Goal: Task Accomplishment & Management: Manage account settings

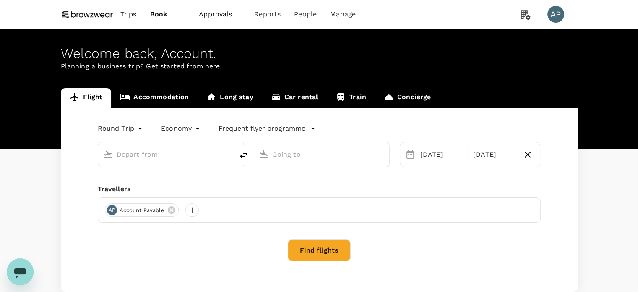
type input "Kuala Lumpur Intl (KUL)"
type input "Singapore Changi (SIN)"
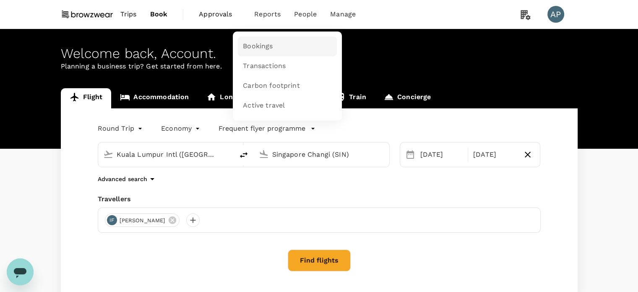
click at [269, 42] on span "Bookings" at bounding box center [258, 47] width 30 height 10
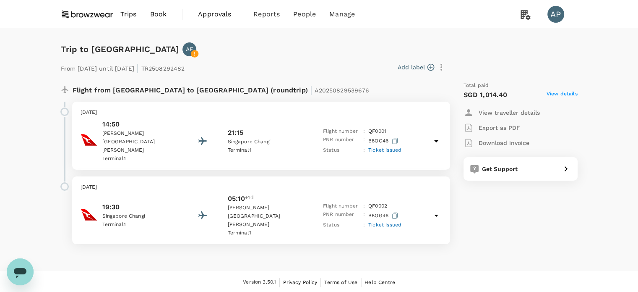
click at [437, 138] on icon at bounding box center [436, 141] width 10 height 10
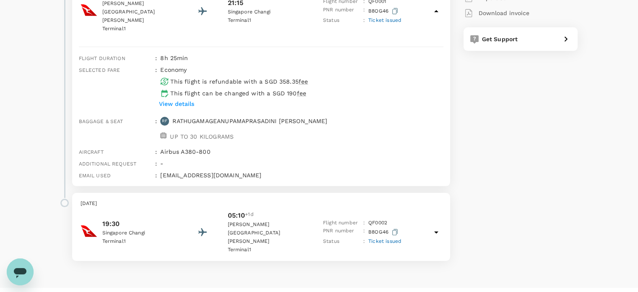
scroll to position [131, 0]
click at [438, 226] on icon at bounding box center [436, 231] width 10 height 10
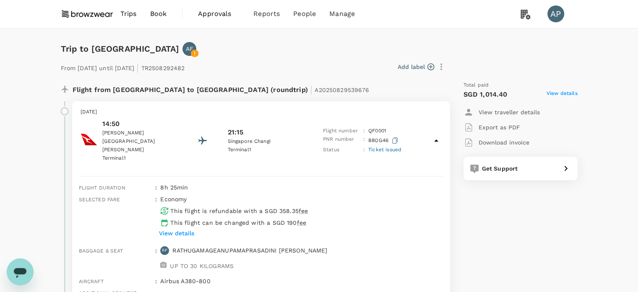
scroll to position [0, 0]
click at [287, 47] on span "Users" at bounding box center [287, 47] width 18 height 10
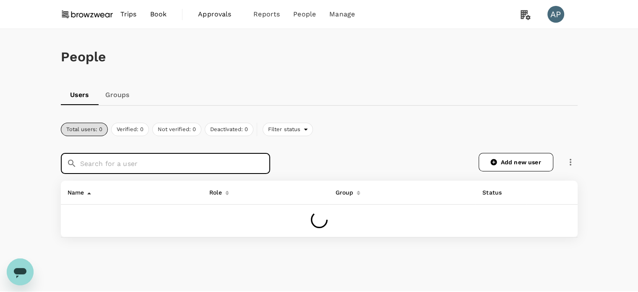
click at [217, 160] on input "text" at bounding box center [175, 163] width 190 height 21
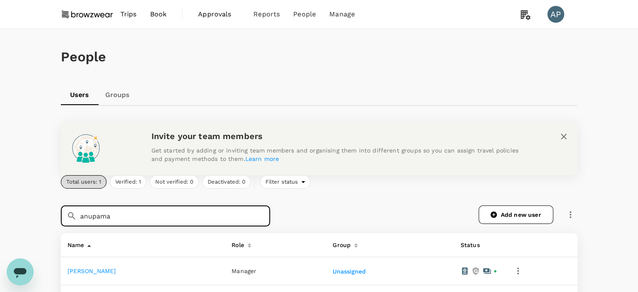
type input "anupama"
click at [79, 269] on link "Anupama Fernando" at bounding box center [92, 270] width 49 height 7
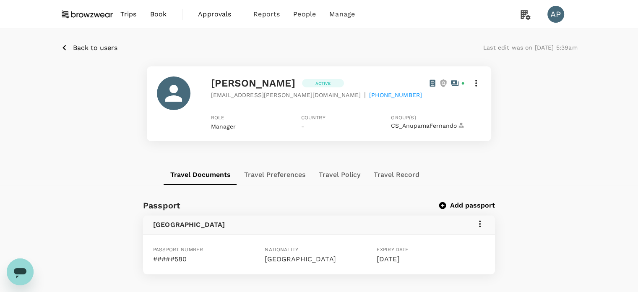
click at [477, 84] on icon at bounding box center [476, 83] width 10 height 10
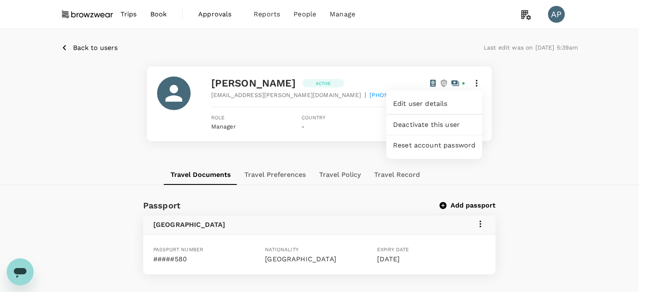
click at [443, 105] on span "Edit user details" at bounding box center [434, 104] width 82 height 10
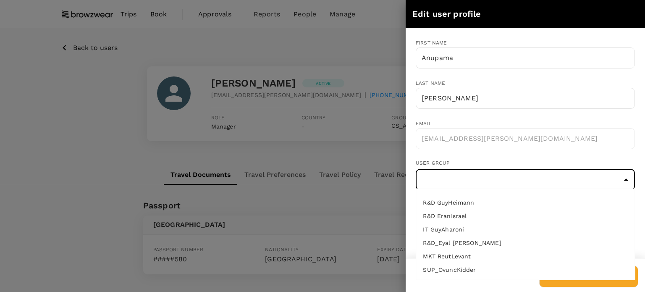
click at [480, 183] on input "text" at bounding box center [525, 180] width 215 height 16
click at [80, 131] on div at bounding box center [322, 146] width 645 height 292
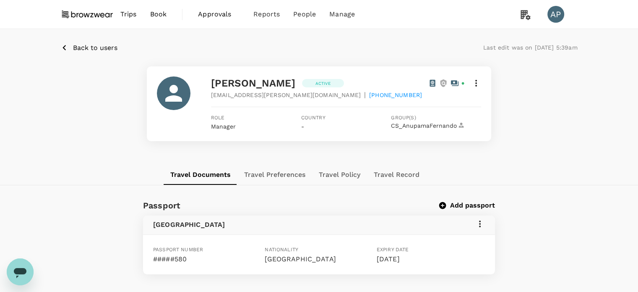
click at [475, 82] on icon at bounding box center [476, 83] width 10 height 10
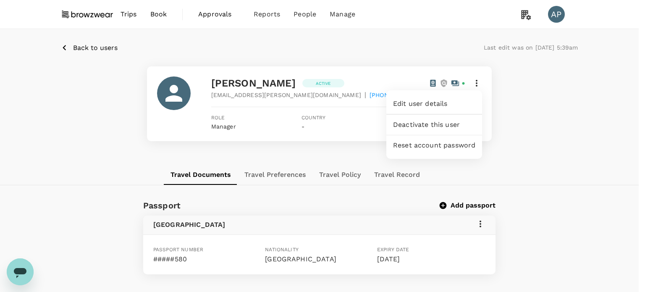
click at [439, 100] on span "Edit user details" at bounding box center [434, 104] width 82 height 10
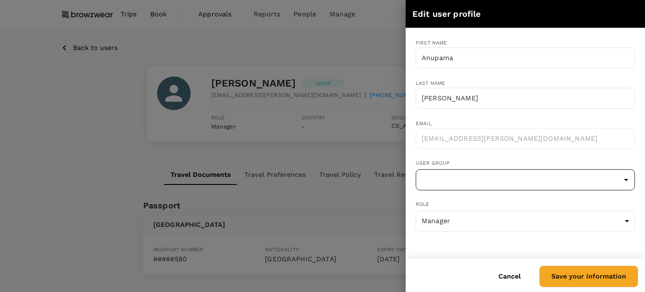
click at [501, 180] on input "text" at bounding box center [525, 180] width 215 height 16
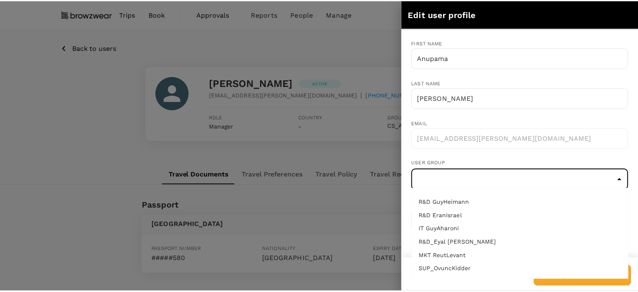
scroll to position [84, 0]
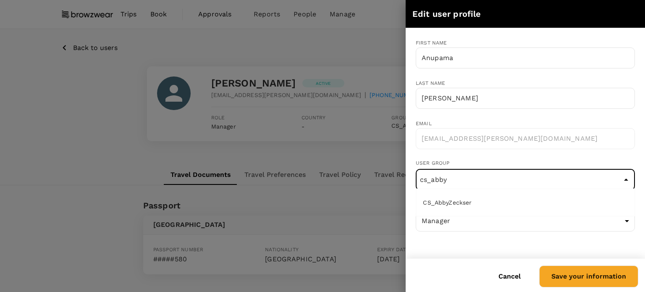
click at [491, 203] on li "CS_AbbyZeckser" at bounding box center [525, 202] width 218 height 13
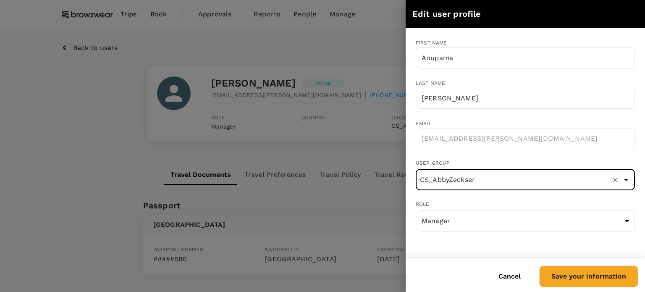
type input "CS_AbbyZeckser"
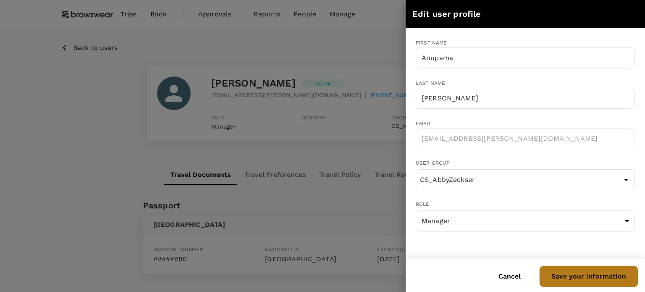
click at [596, 275] on button "Save your information" at bounding box center [588, 276] width 99 height 22
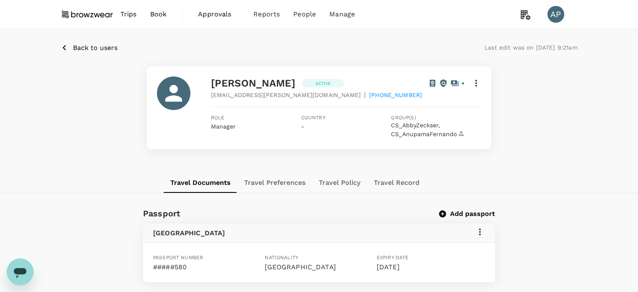
click at [89, 47] on p "Back to users" at bounding box center [95, 48] width 44 height 10
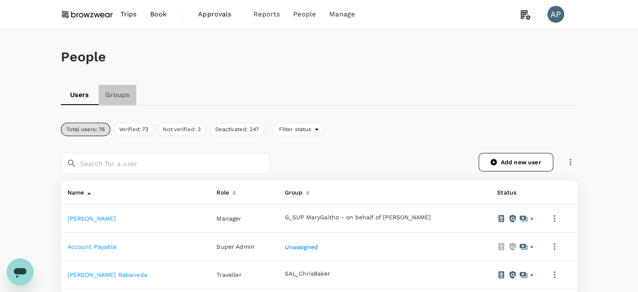
click at [122, 93] on link "Groups" at bounding box center [118, 95] width 38 height 20
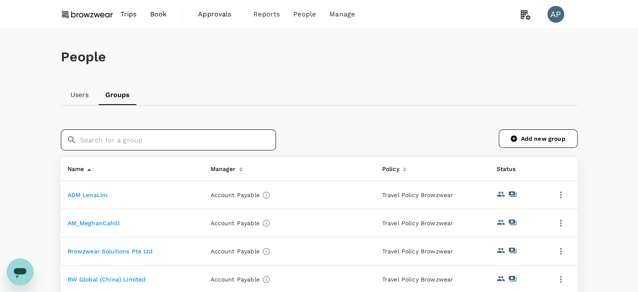
click at [222, 143] on input "text" at bounding box center [178, 139] width 196 height 21
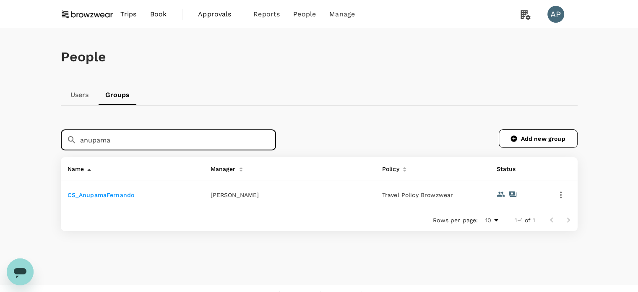
type input "anupama"
click at [86, 193] on link "CS_AnupamaFernando" at bounding box center [101, 194] width 67 height 7
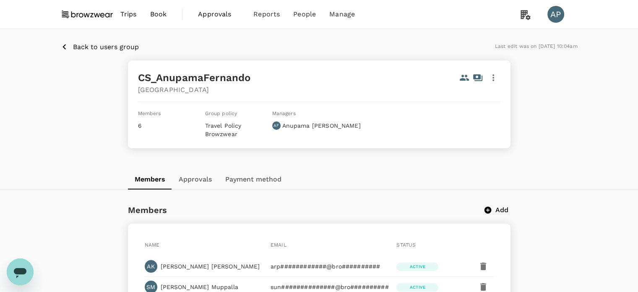
click at [77, 44] on p "Back to users group" at bounding box center [106, 47] width 66 height 10
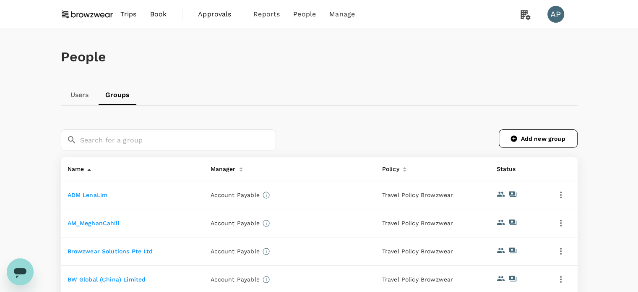
click at [76, 94] on link "Users" at bounding box center [80, 95] width 38 height 20
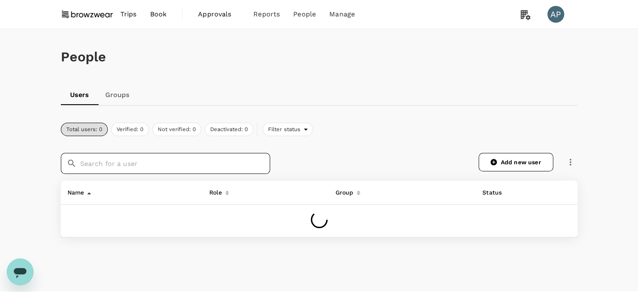
click at [158, 167] on input "text" at bounding box center [175, 163] width 190 height 21
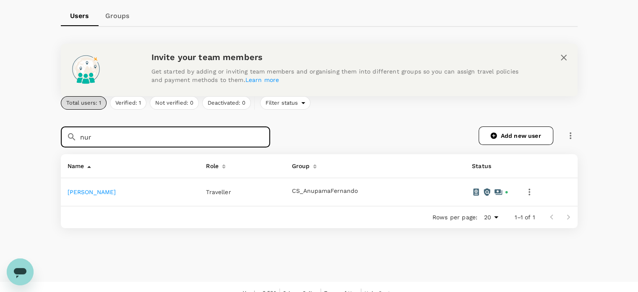
scroll to position [84, 0]
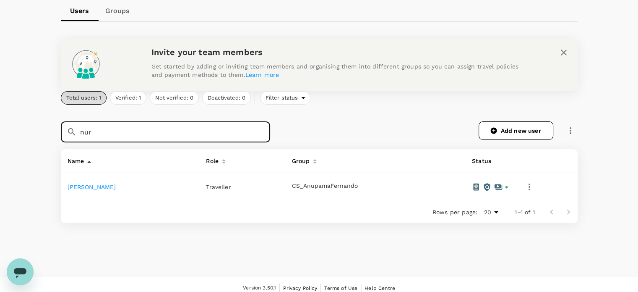
type input "nur"
click at [102, 185] on link "Nur Nabilah Razli" at bounding box center [92, 186] width 49 height 7
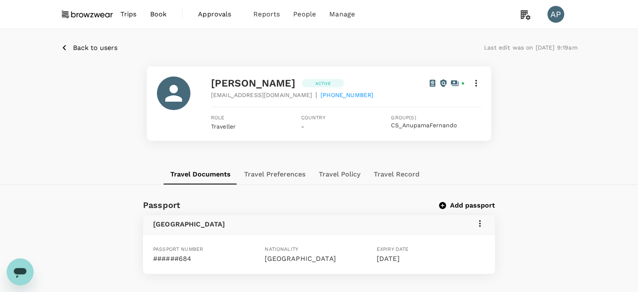
click at [477, 82] on icon at bounding box center [476, 83] width 10 height 10
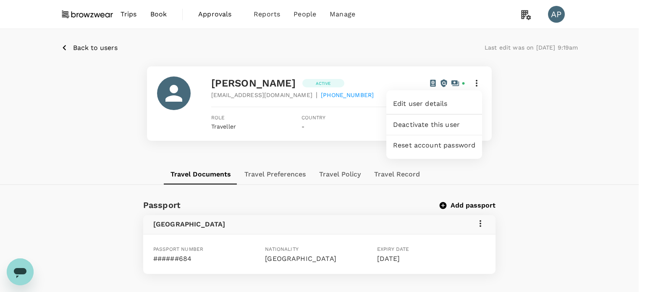
drag, startPoint x: 545, startPoint y: 88, endPoint x: 541, endPoint y: 88, distance: 4.6
click at [546, 88] on div at bounding box center [322, 146] width 645 height 292
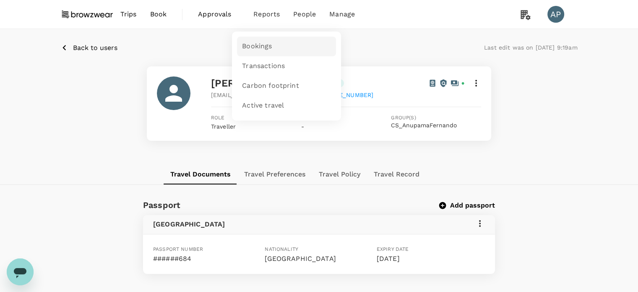
click at [267, 47] on span "Bookings" at bounding box center [257, 47] width 30 height 10
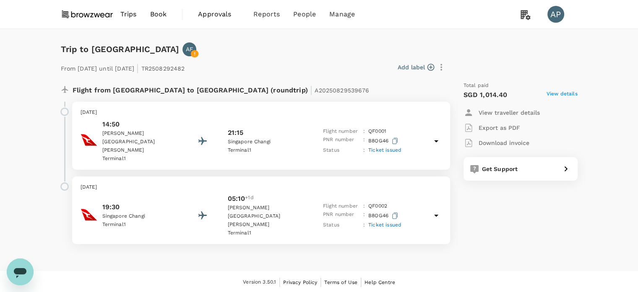
click at [559, 94] on span "View details" at bounding box center [562, 95] width 31 height 10
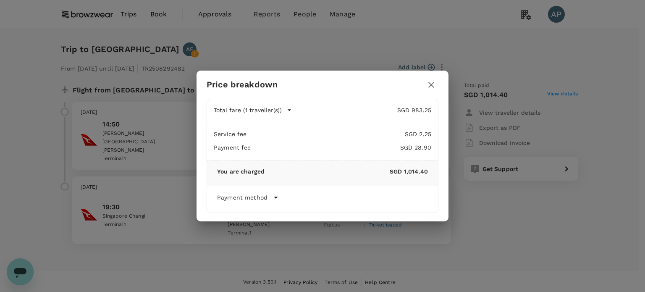
click at [431, 84] on icon "button" at bounding box center [431, 85] width 6 height 6
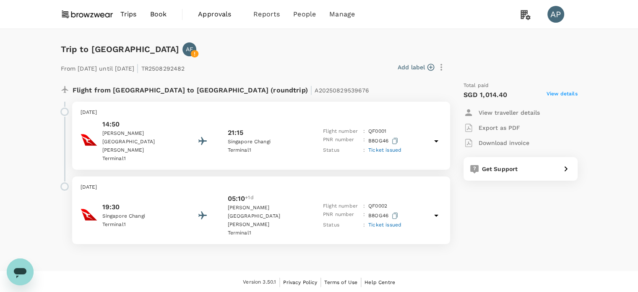
click at [570, 95] on span "View details" at bounding box center [562, 95] width 31 height 10
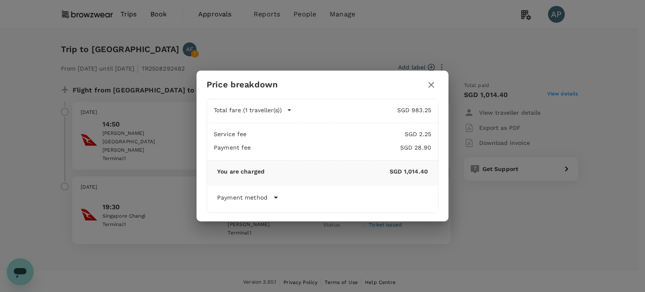
click at [269, 196] on div "Payment method" at bounding box center [322, 197] width 211 height 10
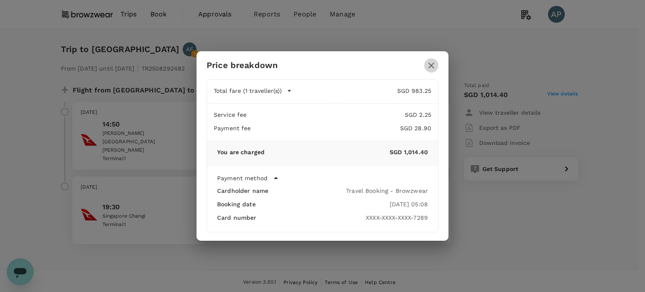
click at [429, 63] on icon "button" at bounding box center [431, 66] width 6 height 6
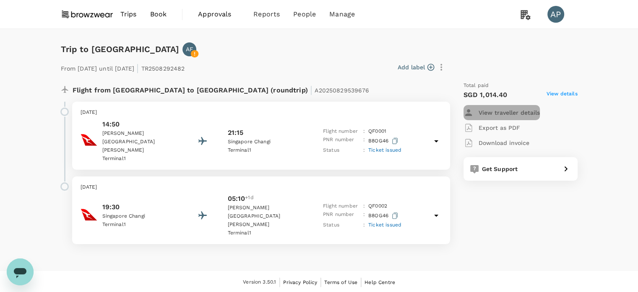
click at [515, 110] on p "View traveller details" at bounding box center [509, 112] width 61 height 8
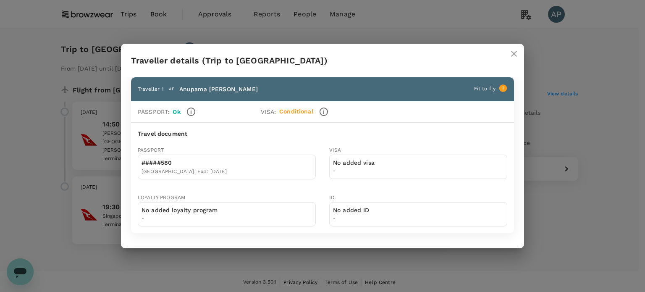
click at [513, 55] on icon "close" at bounding box center [514, 54] width 10 height 10
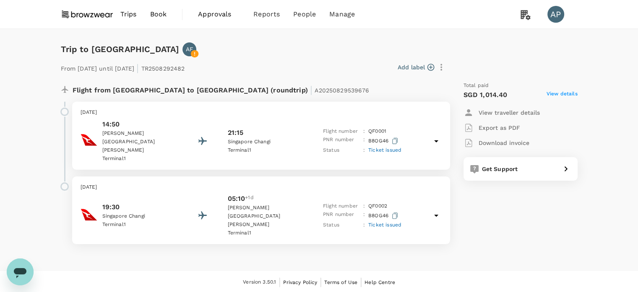
click at [569, 92] on span "View details" at bounding box center [562, 95] width 31 height 10
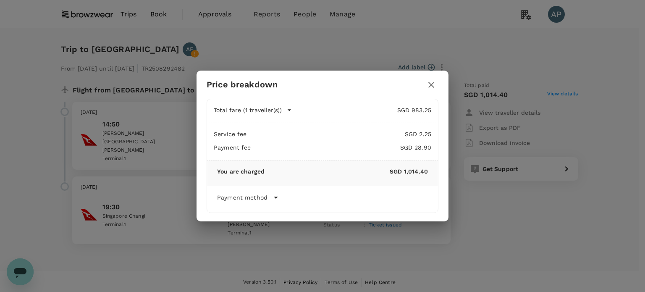
click at [275, 199] on icon at bounding box center [276, 197] width 10 height 10
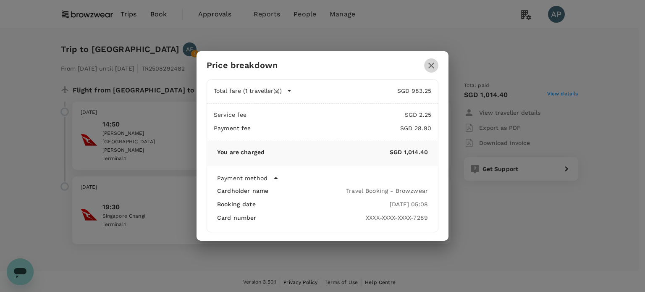
click at [433, 64] on icon "button" at bounding box center [431, 65] width 10 height 10
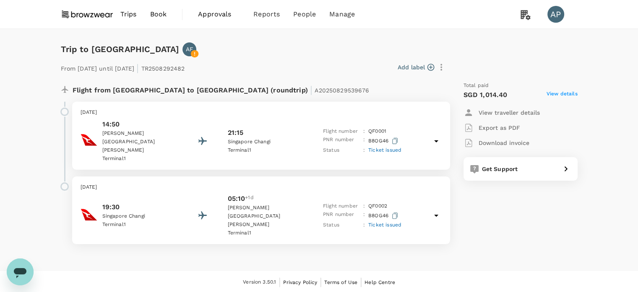
click at [443, 67] on icon "button" at bounding box center [442, 67] width 10 height 10
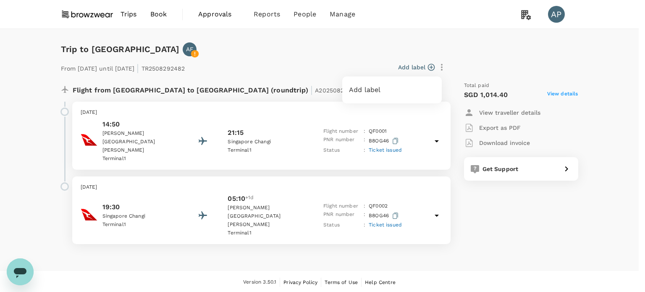
click at [274, 46] on div at bounding box center [322, 146] width 645 height 292
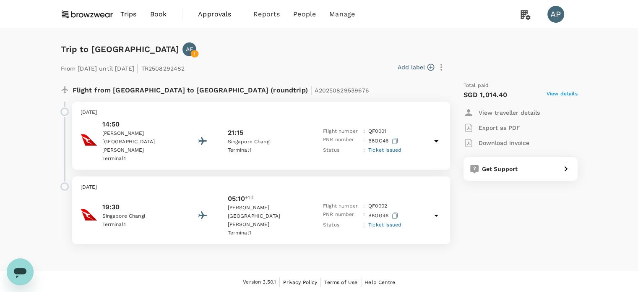
click at [439, 136] on icon at bounding box center [436, 141] width 10 height 10
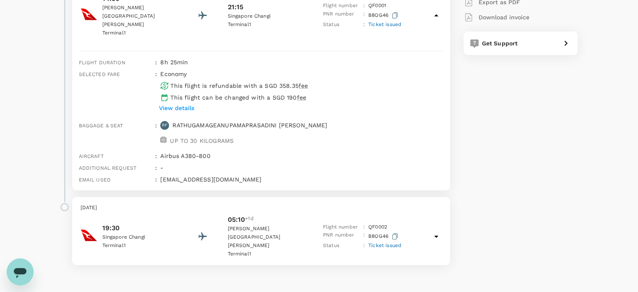
scroll to position [126, 0]
click at [438, 231] on icon at bounding box center [436, 236] width 10 height 10
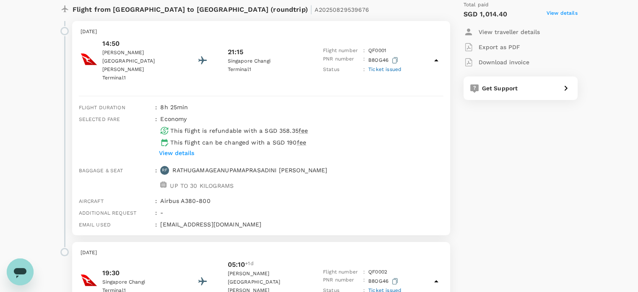
scroll to position [0, 0]
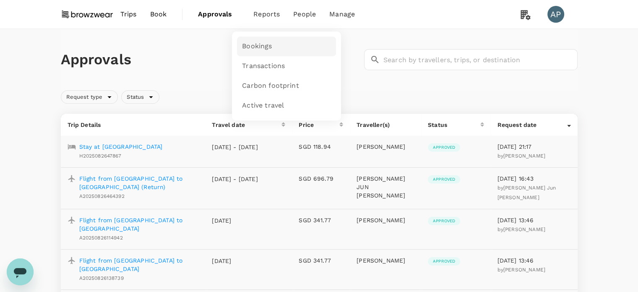
click at [256, 42] on span "Bookings" at bounding box center [257, 47] width 30 height 10
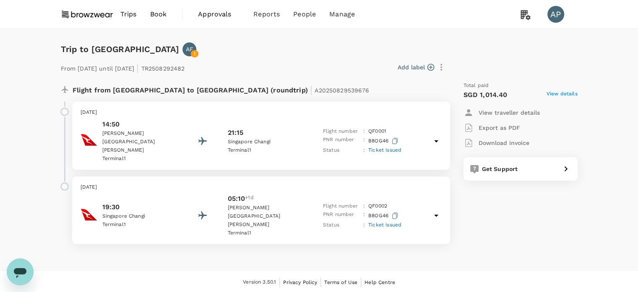
click at [567, 91] on span "View details" at bounding box center [562, 95] width 31 height 10
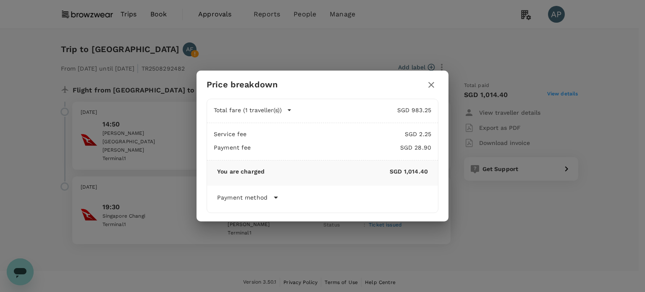
click at [275, 107] on p "Total fare (1 traveller(s))" at bounding box center [248, 110] width 68 height 8
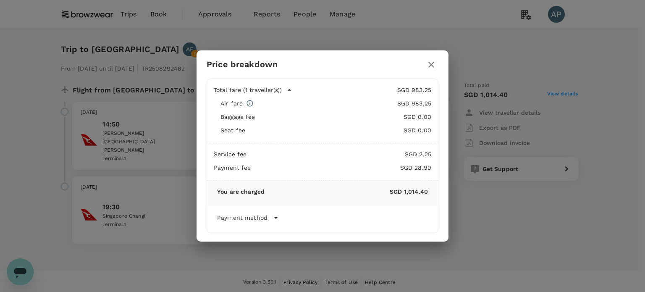
click at [271, 219] on icon at bounding box center [276, 217] width 10 height 10
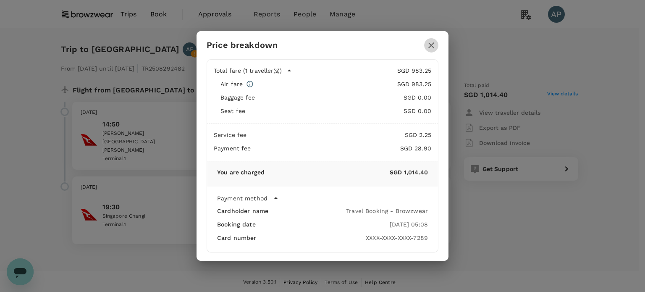
click at [430, 45] on icon "button" at bounding box center [431, 45] width 6 height 6
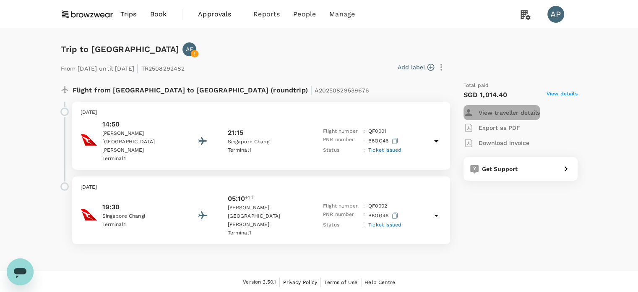
click at [527, 112] on p "View traveller details" at bounding box center [509, 112] width 61 height 8
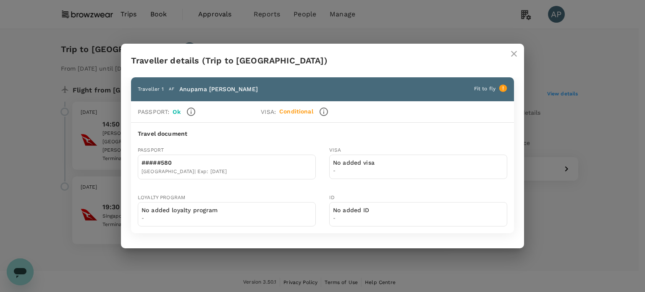
click at [513, 52] on icon "close" at bounding box center [514, 54] width 10 height 10
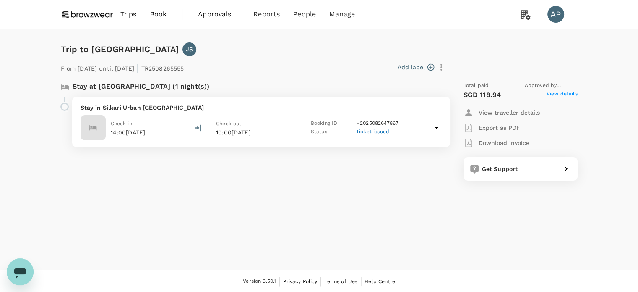
click at [569, 94] on span "View details" at bounding box center [562, 95] width 31 height 10
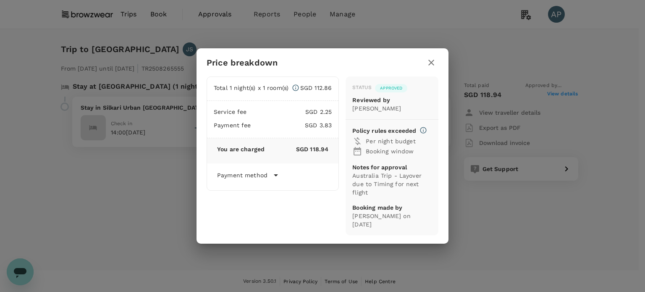
click at [425, 63] on button "button" at bounding box center [431, 62] width 14 height 14
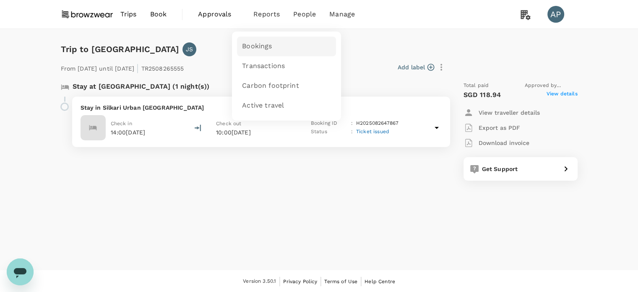
click at [258, 50] on span "Bookings" at bounding box center [257, 47] width 30 height 10
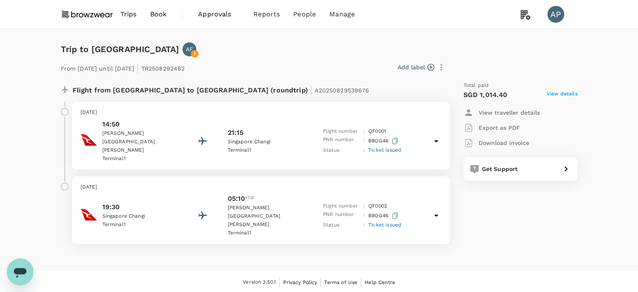
click at [564, 94] on span "View details" at bounding box center [562, 95] width 31 height 10
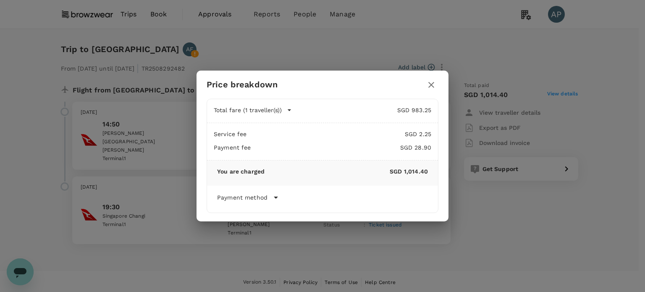
click at [276, 196] on icon at bounding box center [276, 197] width 10 height 10
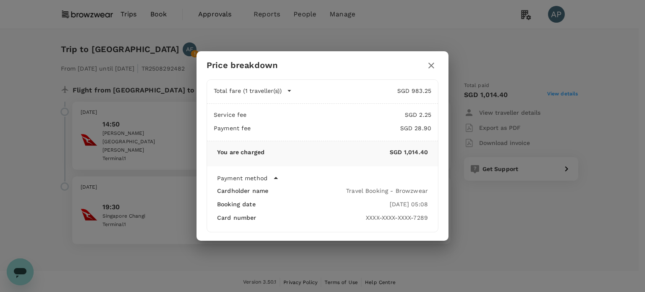
click at [287, 90] on icon "button" at bounding box center [289, 90] width 8 height 8
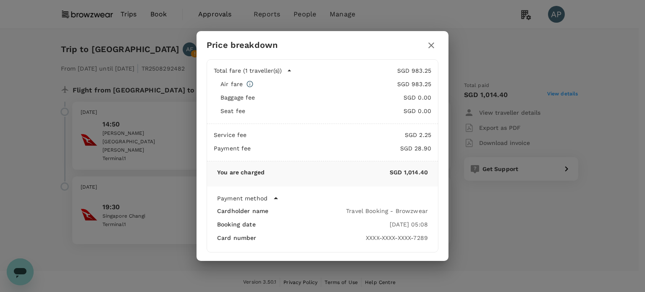
click at [429, 45] on icon "button" at bounding box center [431, 45] width 10 height 10
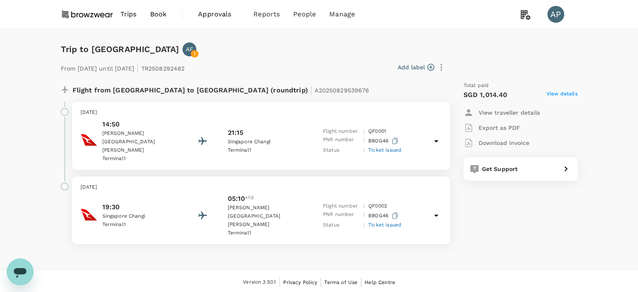
click at [19, 157] on div "Trip to Singapore AF From 14 Sep 2025 until 19 Sep 2025 | TR2508292482 Add labe…" at bounding box center [319, 150] width 638 height 242
click at [567, 92] on span "View details" at bounding box center [562, 95] width 31 height 10
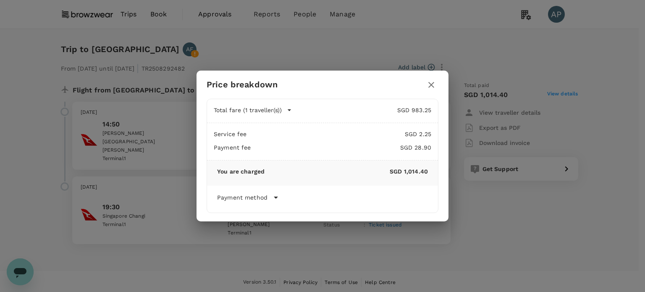
click at [290, 109] on icon "button" at bounding box center [289, 110] width 8 height 8
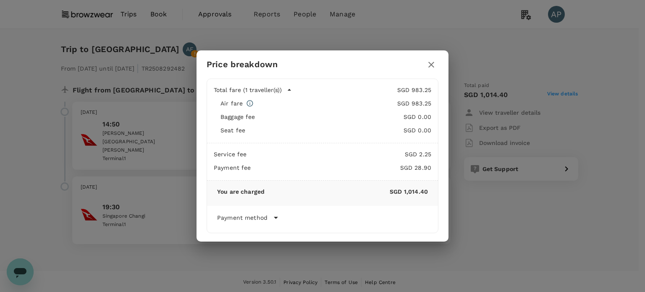
click at [274, 217] on icon at bounding box center [276, 218] width 4 height 2
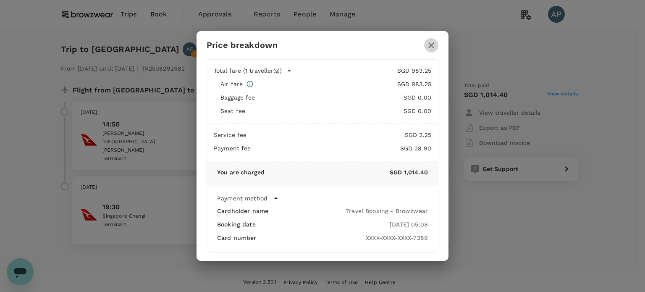
click at [436, 45] on icon "button" at bounding box center [431, 45] width 10 height 10
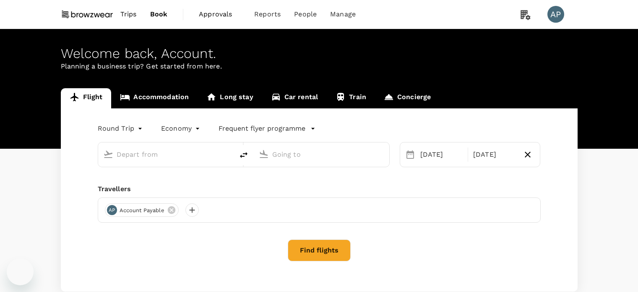
type input "Kuala Lumpur Intl ([GEOGRAPHIC_DATA])"
type input "Singapore Changi (SIN)"
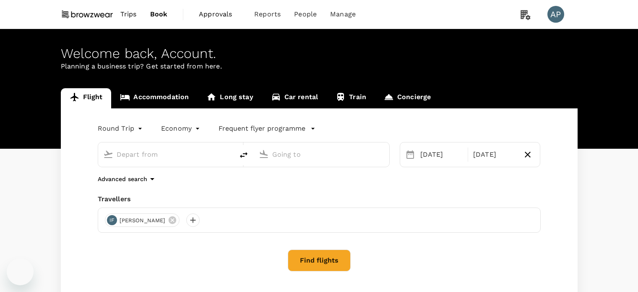
type input "Kuala Lumpur Intl ([GEOGRAPHIC_DATA])"
type input "Singapore Changi (SIN)"
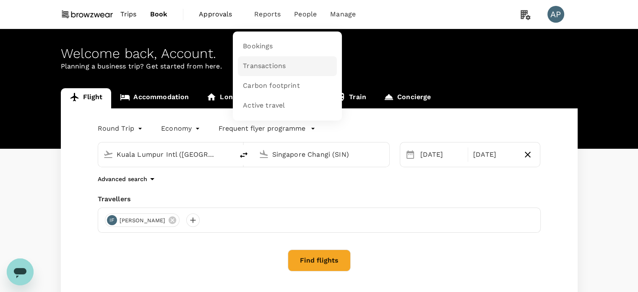
click at [272, 68] on span "Transactions" at bounding box center [264, 66] width 43 height 10
